Goal: Task Accomplishment & Management: Manage account settings

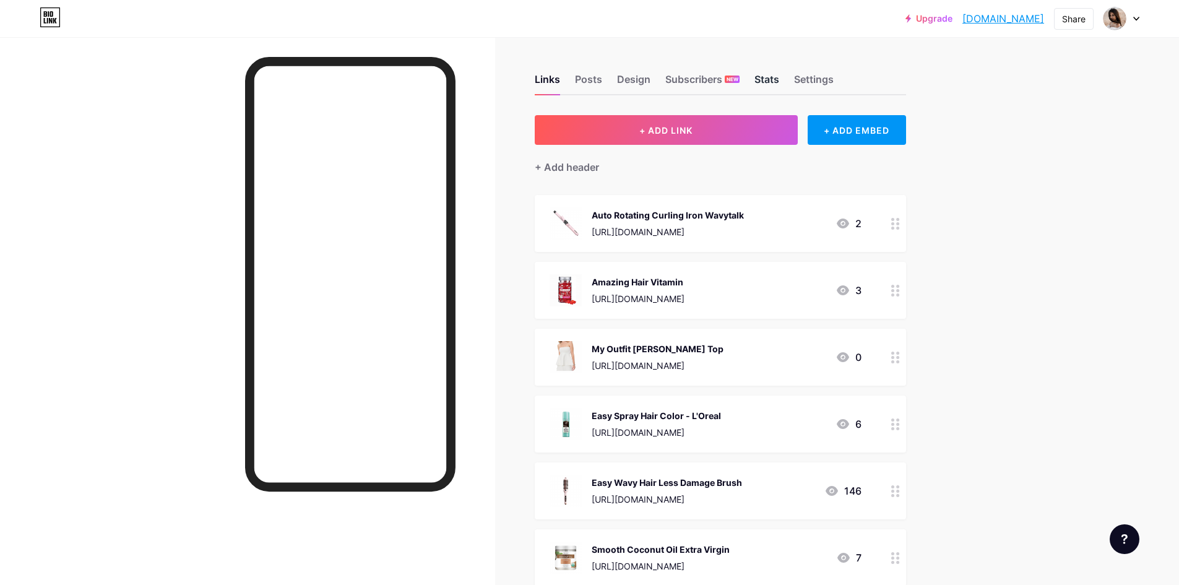
click at [768, 79] on div "Stats" at bounding box center [767, 83] width 25 height 22
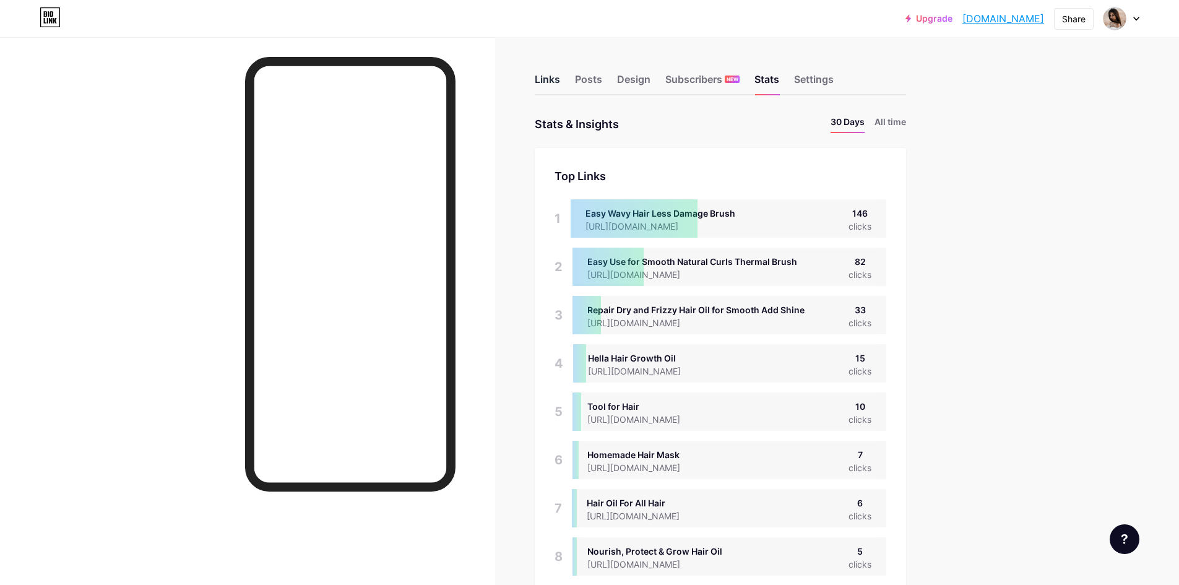
click at [560, 80] on div "Links" at bounding box center [547, 83] width 25 height 22
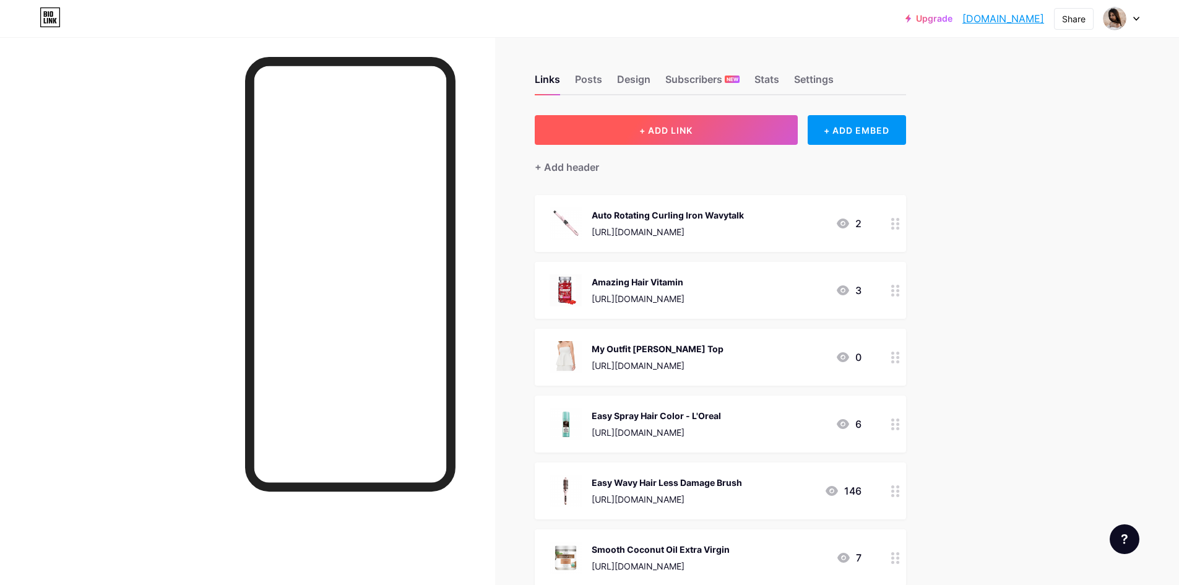
click at [699, 122] on button "+ ADD LINK" at bounding box center [666, 130] width 263 height 30
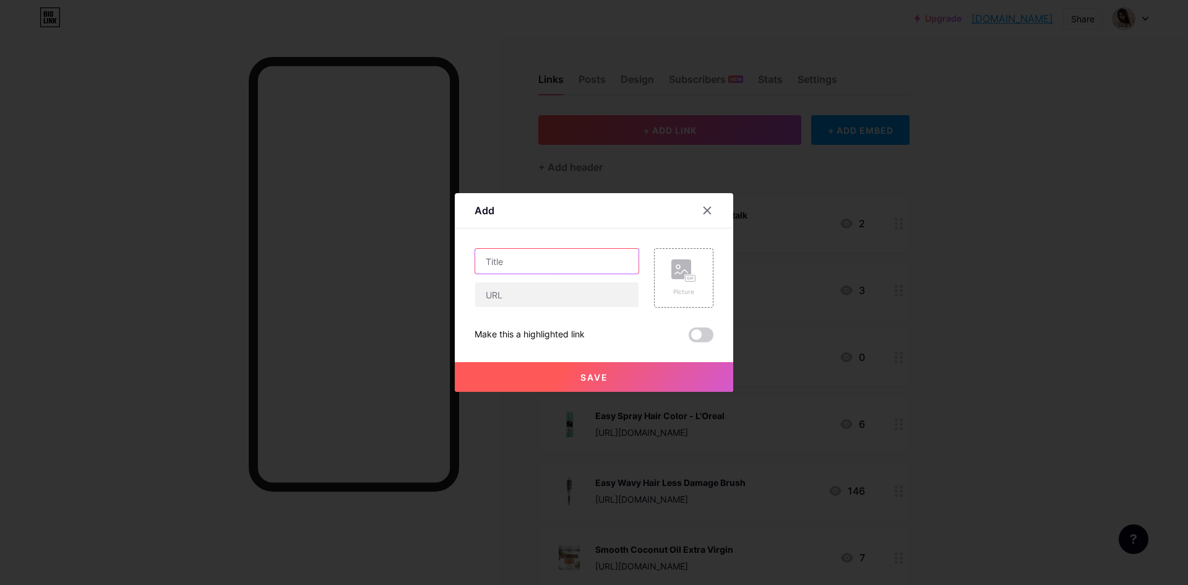
click at [582, 264] on input "text" at bounding box center [556, 261] width 163 height 25
paste input "Shiseido Fino Hair Mask"
type input "Shiseido Fino Hair Mask"
click at [686, 263] on rect at bounding box center [682, 269] width 20 height 20
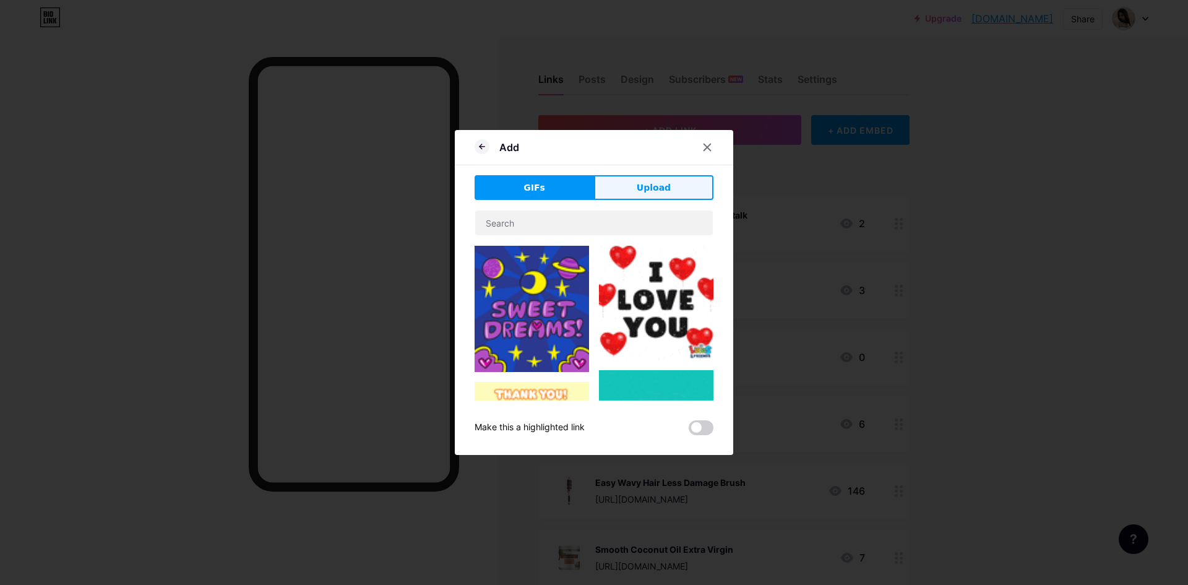
click at [637, 183] on span "Upload" at bounding box center [654, 187] width 34 height 13
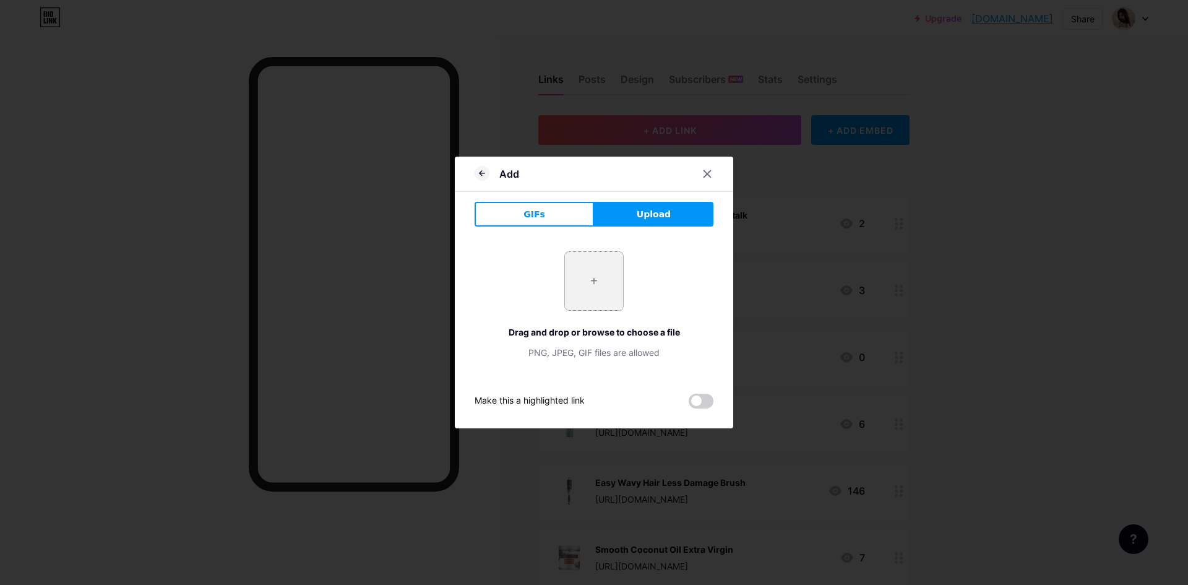
click at [598, 292] on input "file" at bounding box center [594, 281] width 58 height 58
type input "C:\fakepath\[PERSON_NAME] Rõ ràng và Đơn giản Tính năng Nội thất Sản [PERSON_NA…"
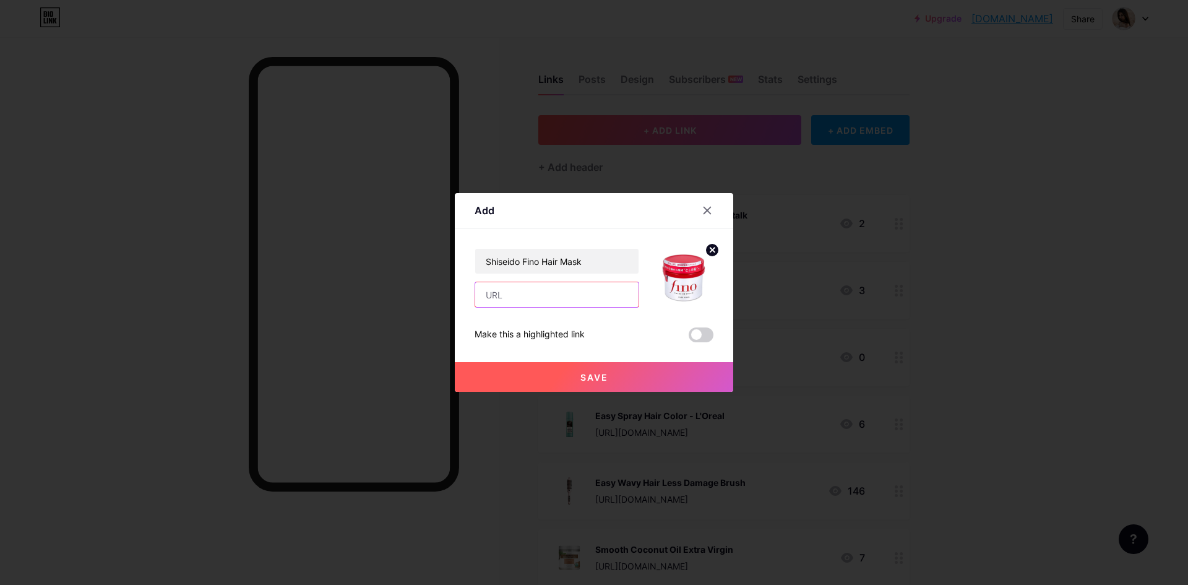
click at [533, 298] on input "text" at bounding box center [556, 294] width 163 height 25
paste input "[URL][DOMAIN_NAME]"
type input "[URL][DOMAIN_NAME]"
click at [535, 373] on button "Save" at bounding box center [594, 377] width 279 height 30
